Goal: Information Seeking & Learning: Learn about a topic

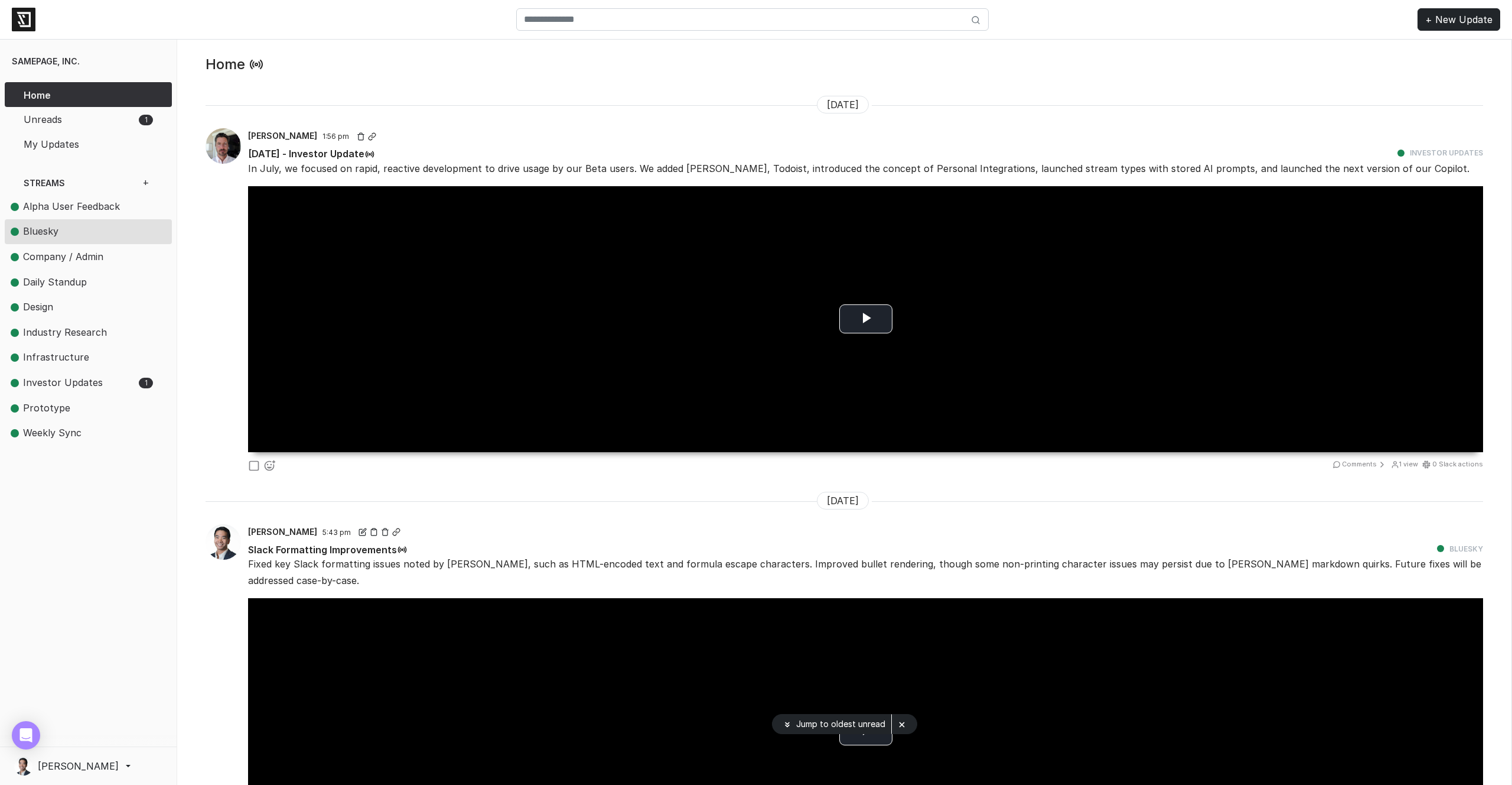
click at [88, 237] on span "Bluesky" at bounding box center [73, 231] width 125 height 15
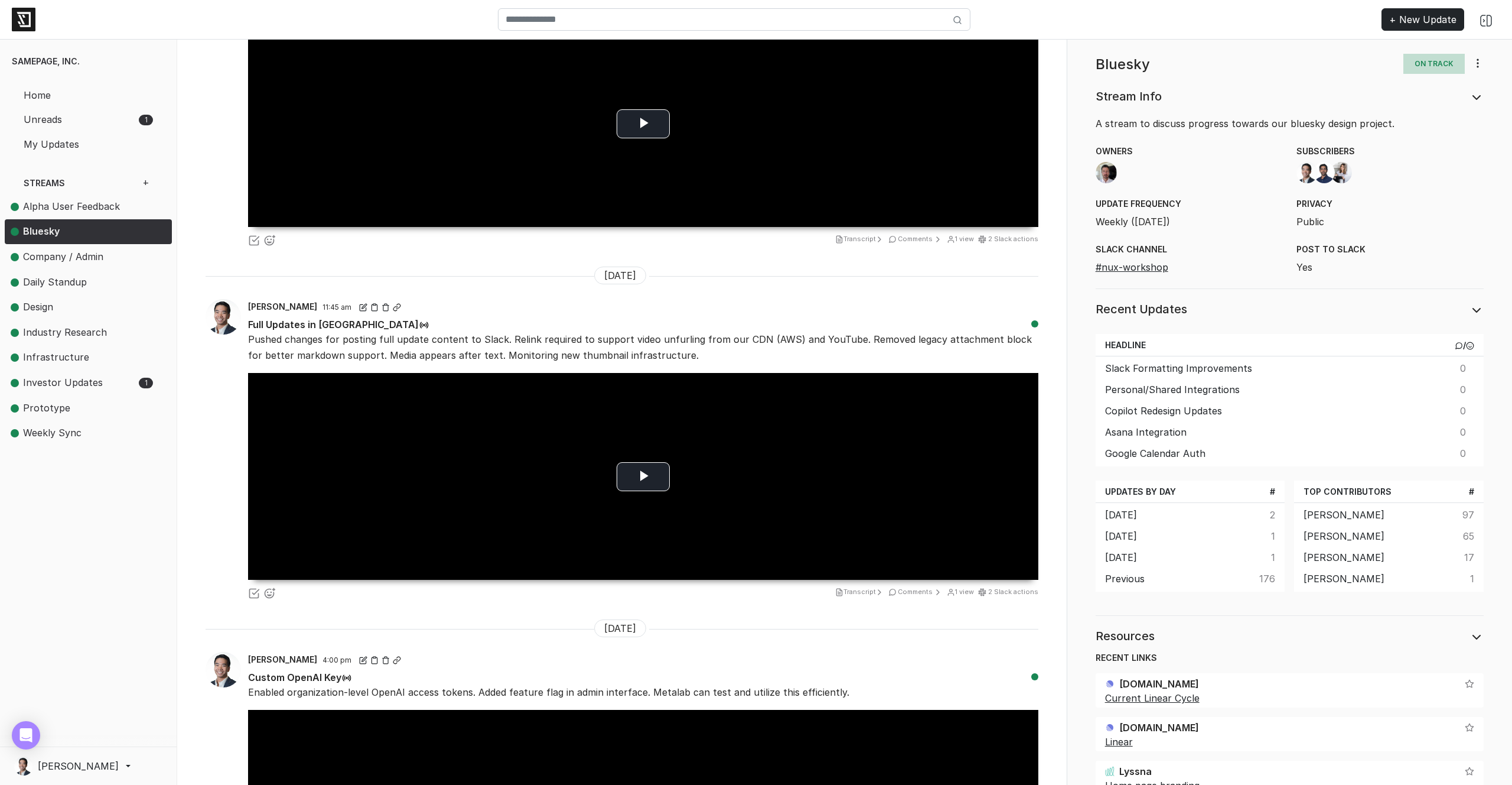
scroll to position [5876, 0]
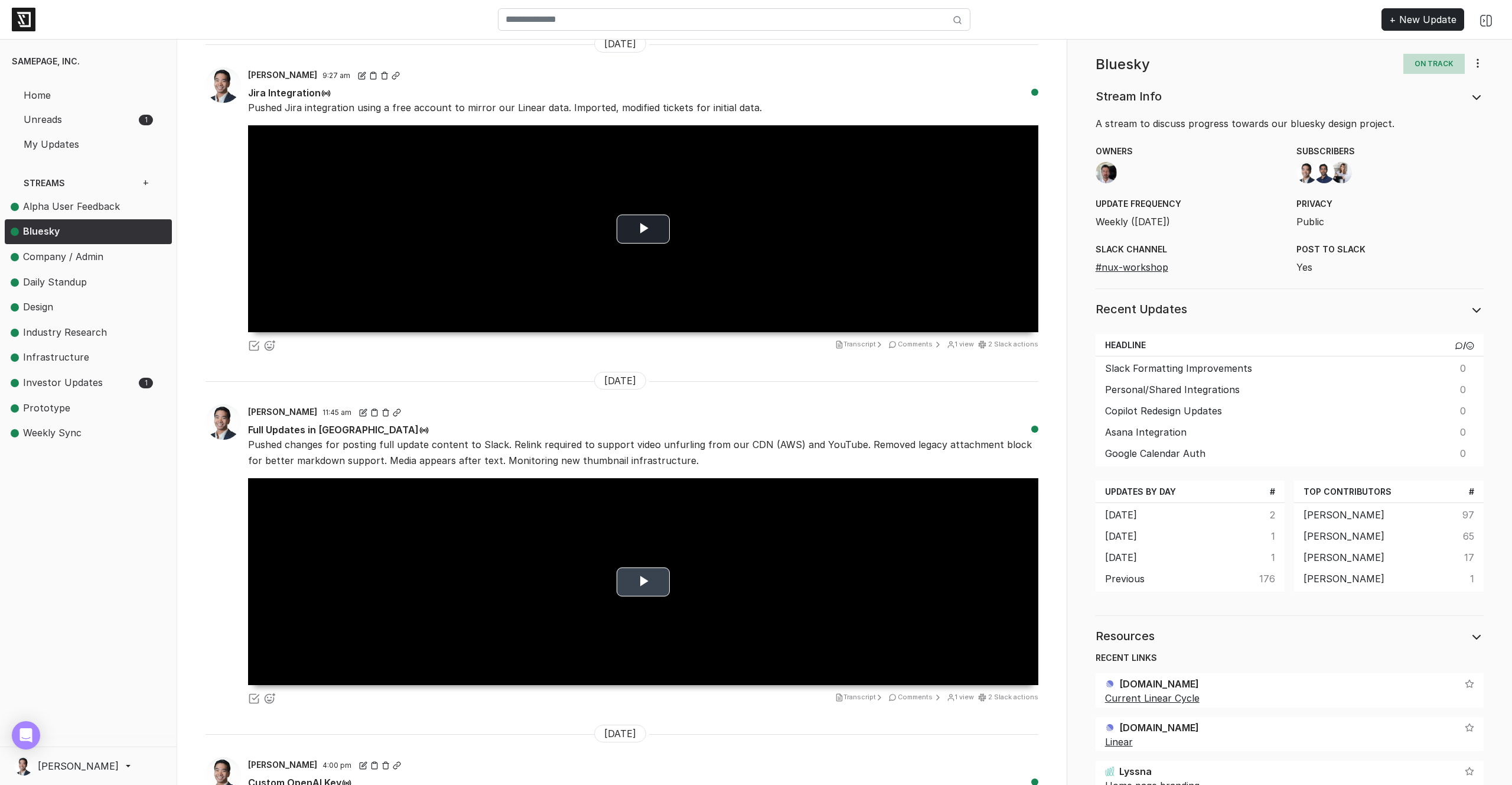
click at [643, 582] on span "Video Player" at bounding box center [643, 582] width 0 height 0
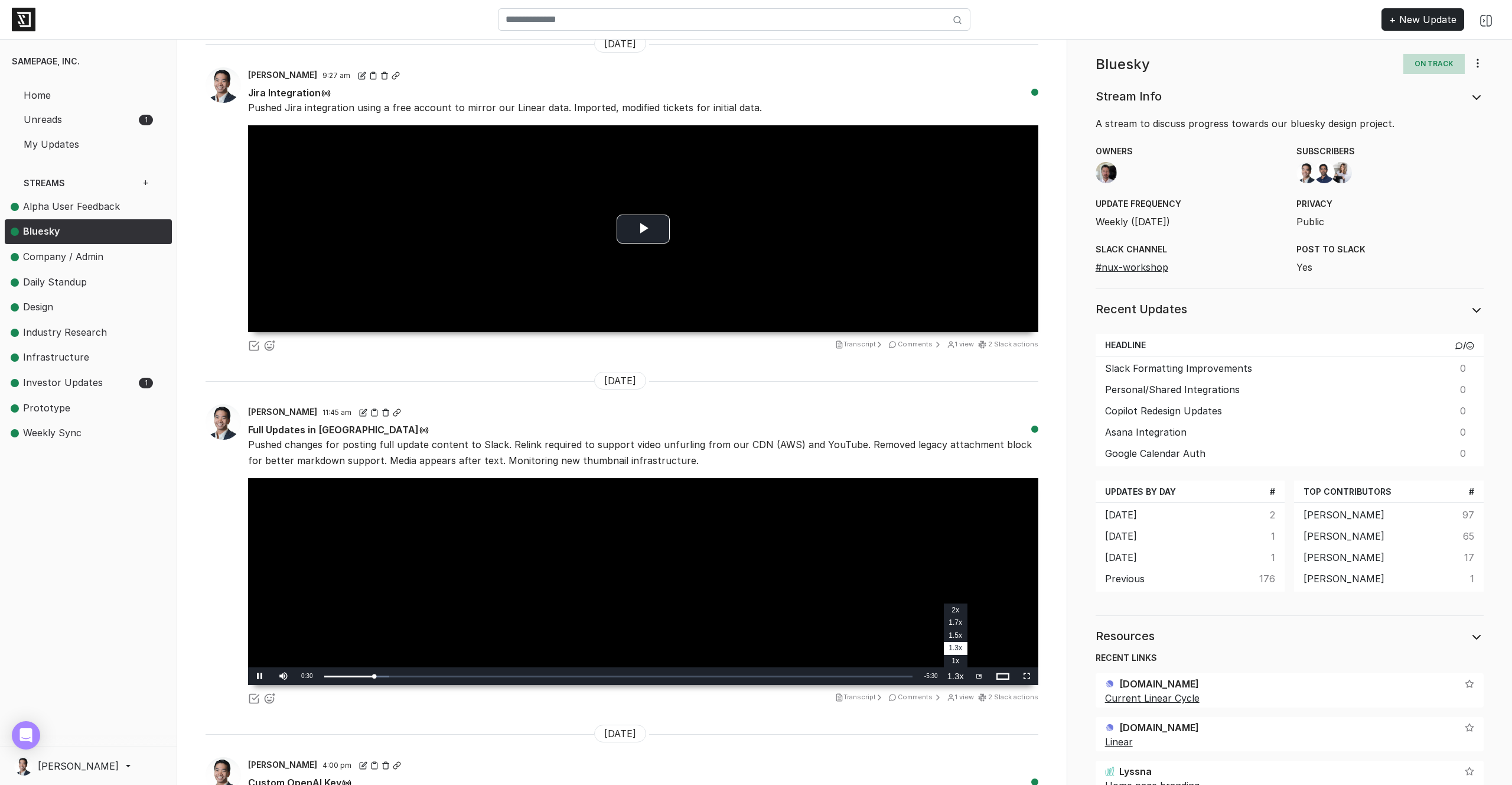
click at [959, 629] on li "1.5x" at bounding box center [956, 636] width 23 height 13
click at [413, 675] on div "Loaded : 11.05% 0:52 0:36" at bounding box center [619, 677] width 588 height 3
click at [439, 675] on div "1:10" at bounding box center [439, 677] width 1 height 3
click at [463, 675] on div "Loaded : 20.57% 1:18 1:11" at bounding box center [619, 677] width 588 height 3
click at [504, 667] on div "Loaded : 24.32% 1:46 1:26" at bounding box center [618, 676] width 600 height 18
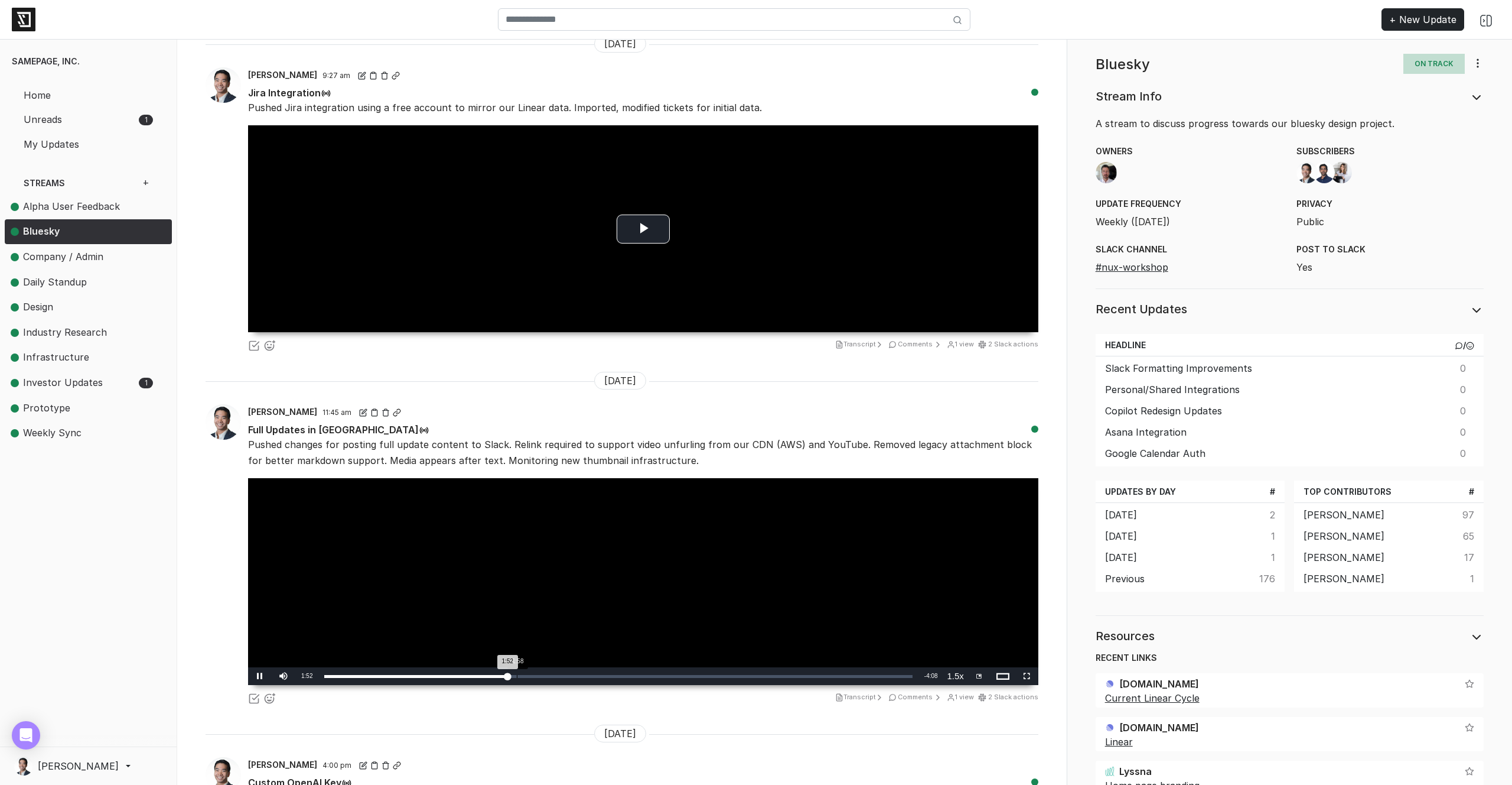
click at [517, 667] on div "Loaded : 31.77% 1:58 1:52" at bounding box center [618, 676] width 600 height 18
click at [534, 667] on div "Loaded : 31.77% 2:08 1:58" at bounding box center [618, 676] width 600 height 18
click at [552, 667] on div "Loaded : 36.74% 2:15 2:08" at bounding box center [618, 676] width 600 height 18
click at [570, 667] on div "Loaded : 40.44% 2:30 2:21" at bounding box center [618, 676] width 600 height 18
click at [586, 667] on div "Loaded : 42.98% 2:35 2:31" at bounding box center [618, 676] width 600 height 18
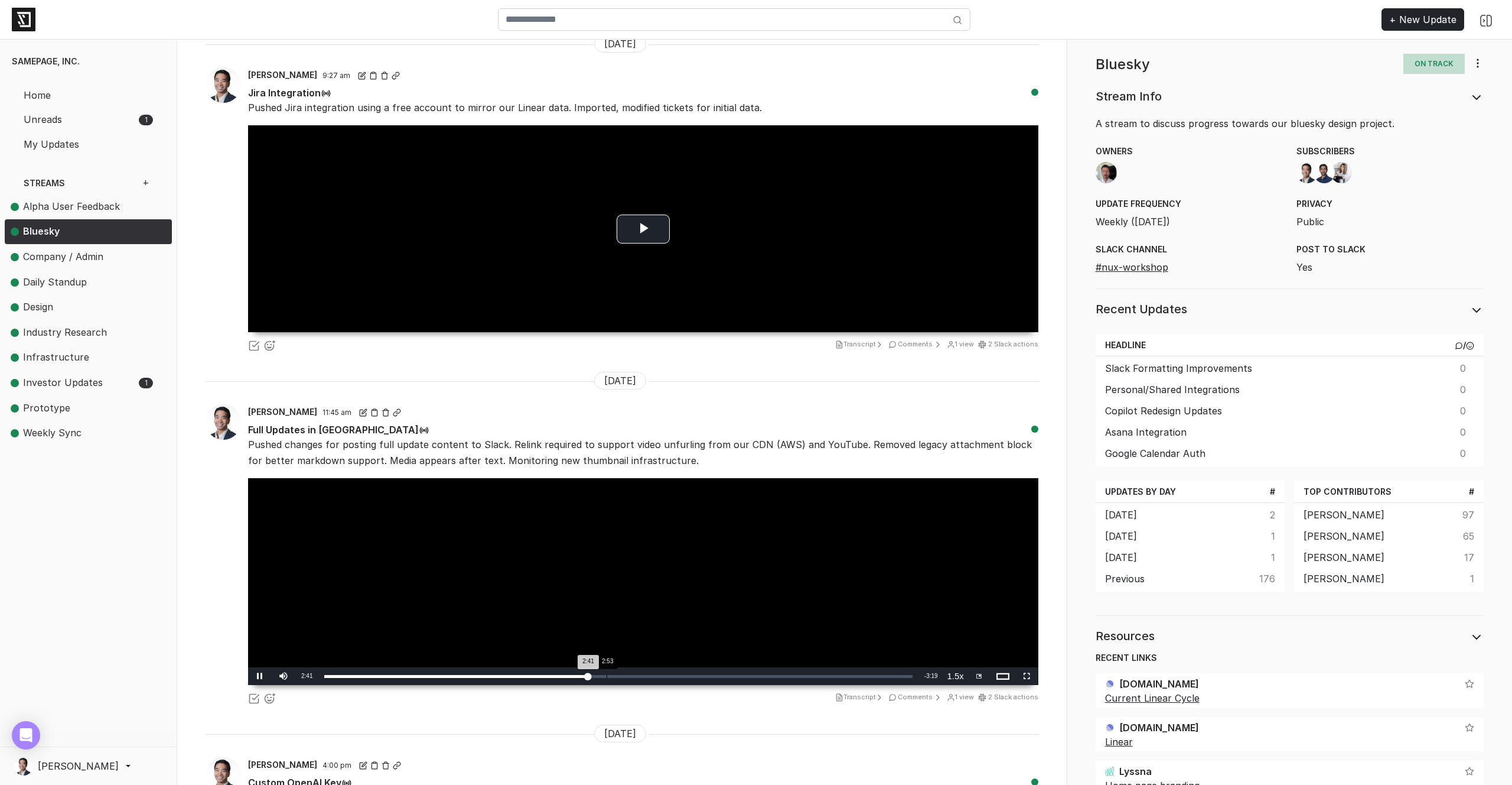
click at [611, 667] on div "Loaded : 45.40% 2:53 2:41" at bounding box center [618, 676] width 600 height 18
click at [628, 667] on div "Loaded : 50.26% 3:05 2:57" at bounding box center [618, 676] width 600 height 18
click at [653, 667] on div "Loaded : 52.65% 3:21 3:07" at bounding box center [618, 676] width 600 height 18
click at [265, 676] on span "Video Player" at bounding box center [260, 676] width 23 height 0
click at [393, 408] on icon at bounding box center [396, 412] width 8 height 8
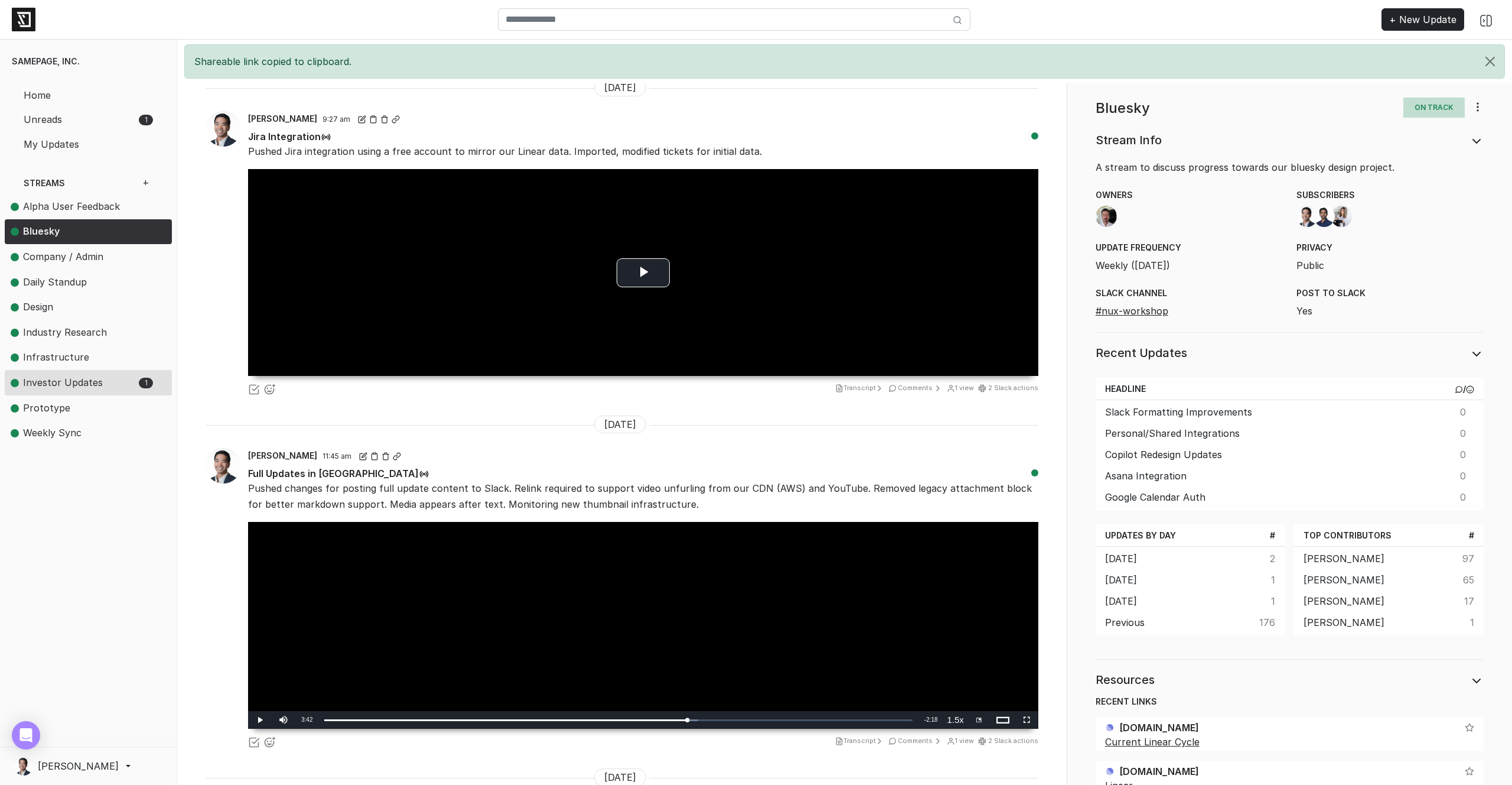
click at [94, 391] on link "Investor Updates 1" at bounding box center [83, 383] width 158 height 26
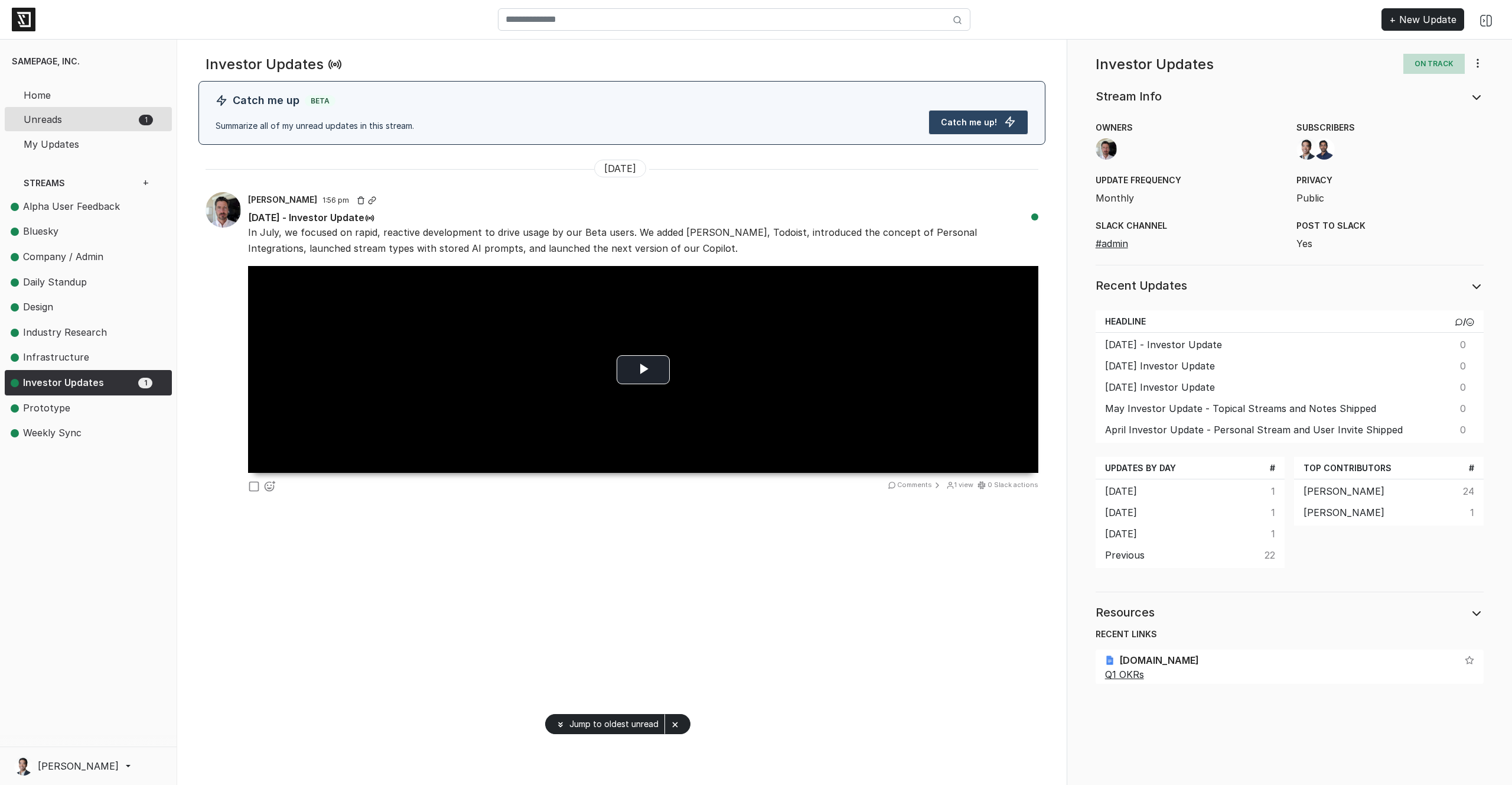
click at [115, 114] on span "Unreads" at bounding box center [80, 119] width 113 height 14
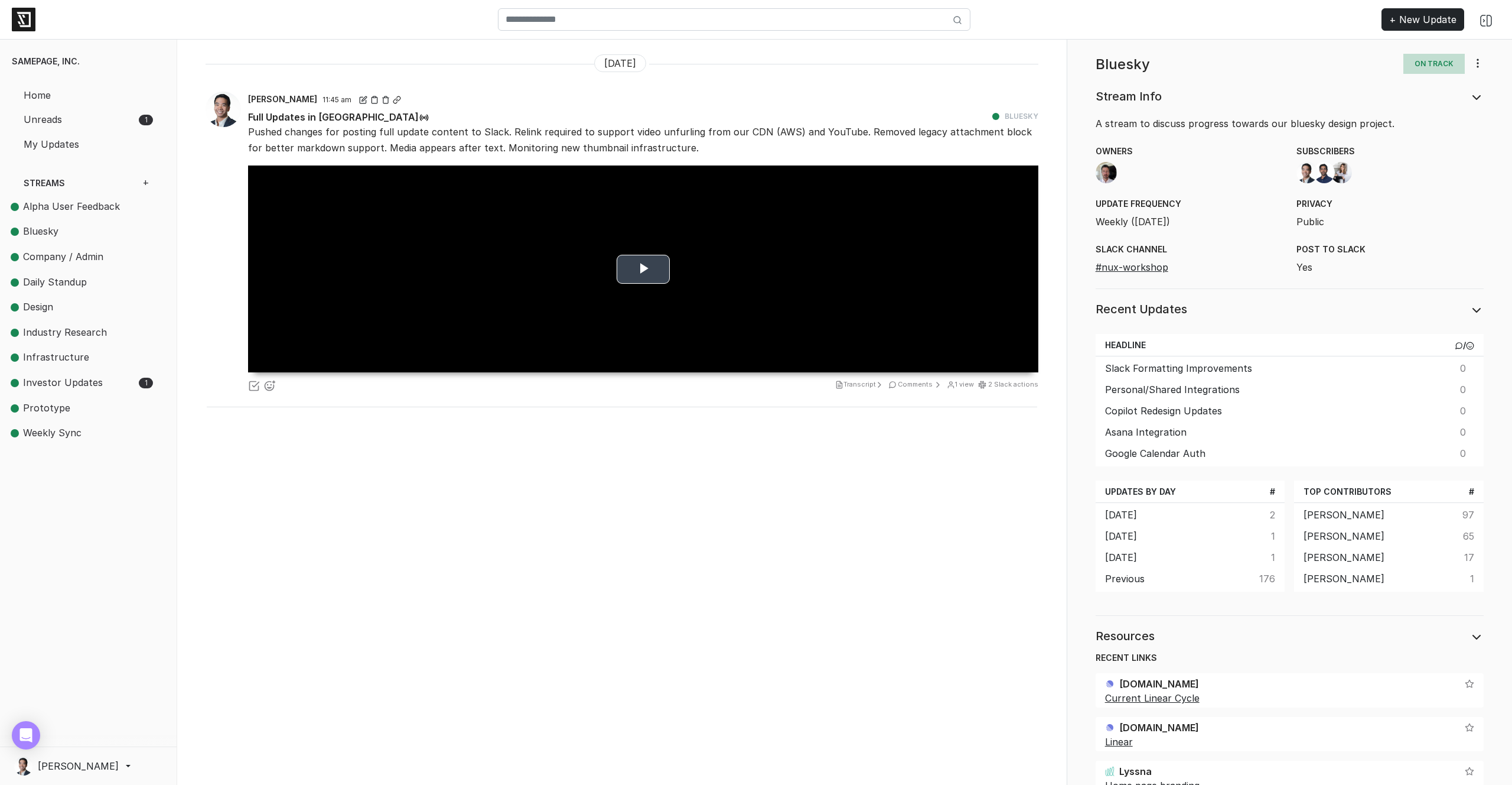
click at [635, 245] on video "Video Player" at bounding box center [643, 268] width 790 height 207
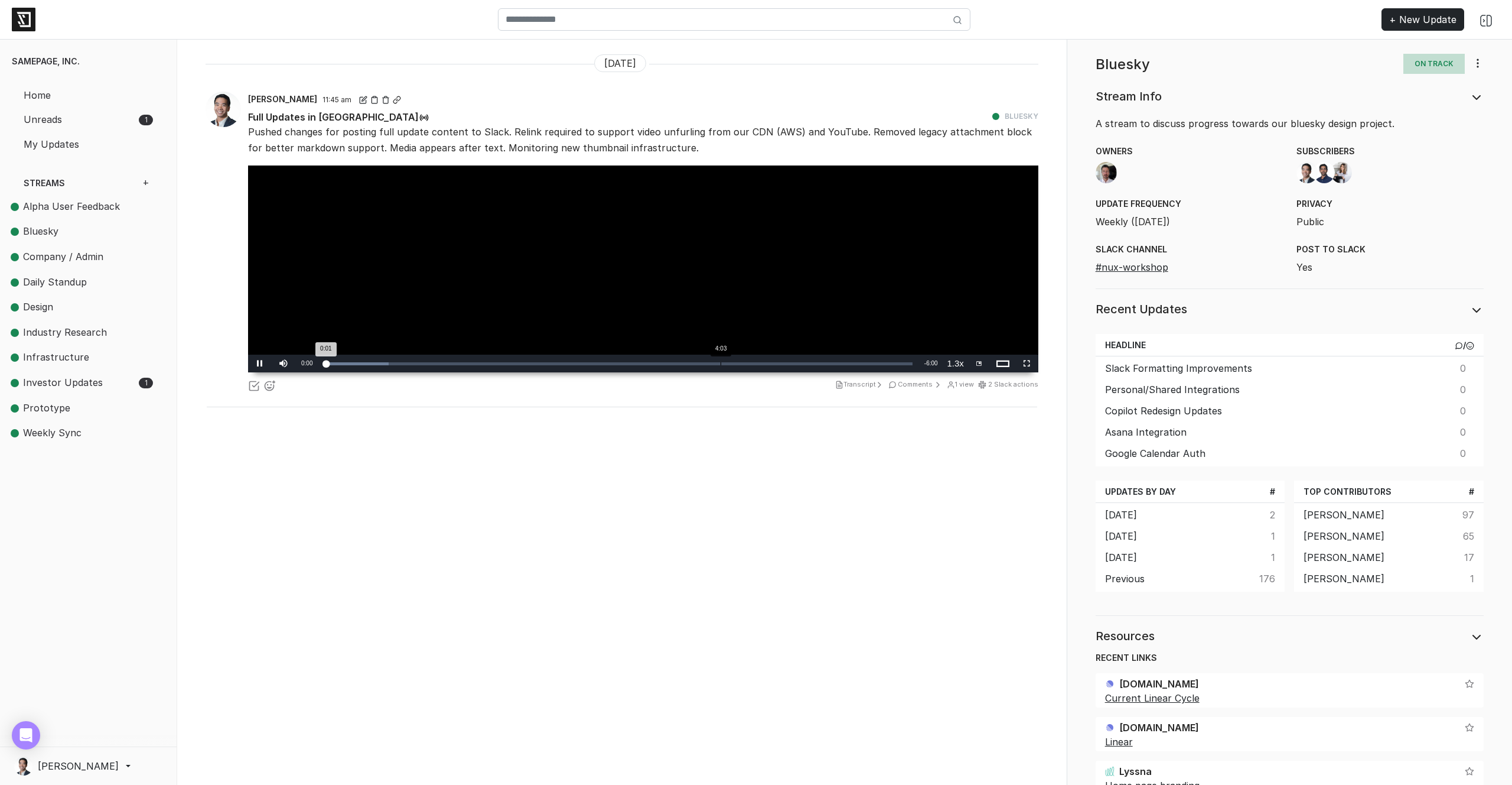
click at [718, 360] on div "Loaded : 10.87% 4:03 0:01" at bounding box center [618, 364] width 600 height 18
click at [718, 365] on div "Loaded : 70.49% 4:02 4:11" at bounding box center [618, 364] width 600 height 18
click at [258, 364] on span "Video Player" at bounding box center [260, 364] width 23 height 0
